Goal: Register for event/course

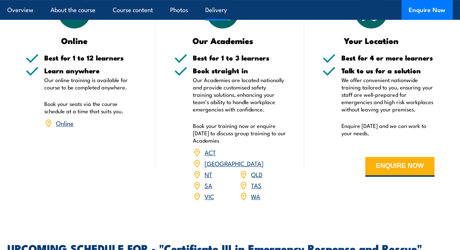
scroll to position [1501, 0]
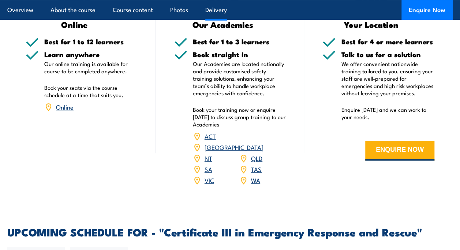
click at [256, 157] on link "QLD" at bounding box center [256, 157] width 11 height 9
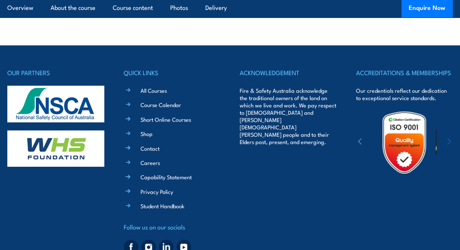
scroll to position [2455, 0]
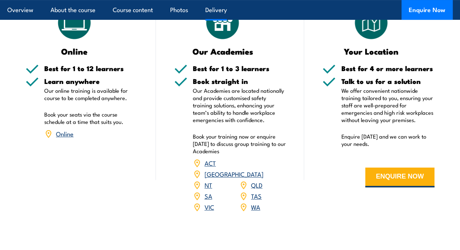
scroll to position [1501, 0]
